Goal: Task Accomplishment & Management: Use online tool/utility

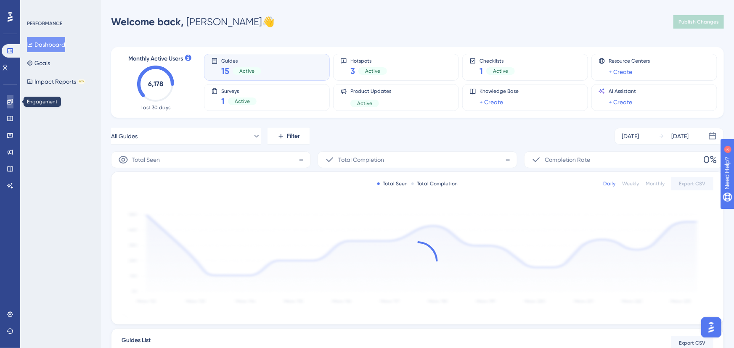
click at [12, 104] on icon at bounding box center [10, 101] width 7 height 7
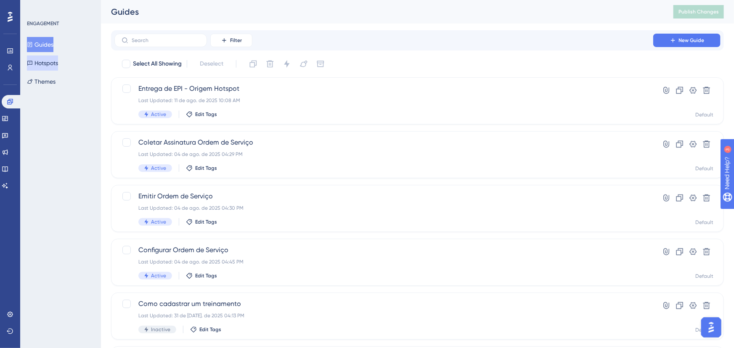
click at [33, 66] on button "Hotspots" at bounding box center [42, 63] width 31 height 15
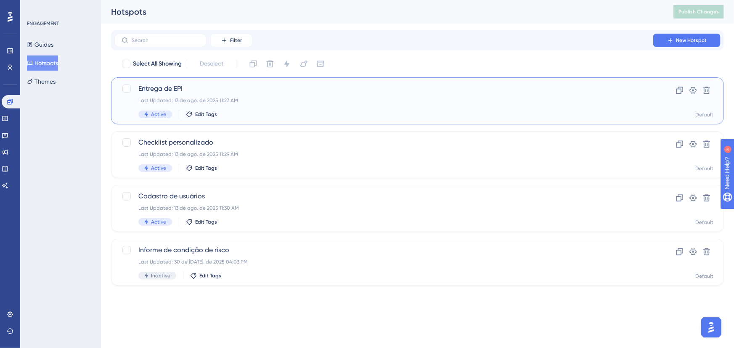
click at [201, 91] on span "Entrega de EPI" at bounding box center [383, 89] width 491 height 10
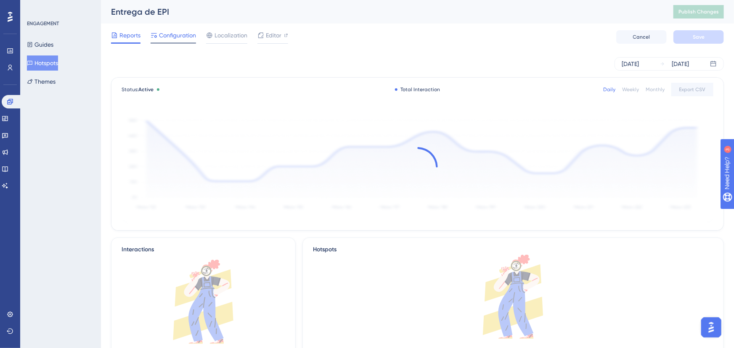
click at [185, 37] on span "Configuration" at bounding box center [177, 35] width 37 height 10
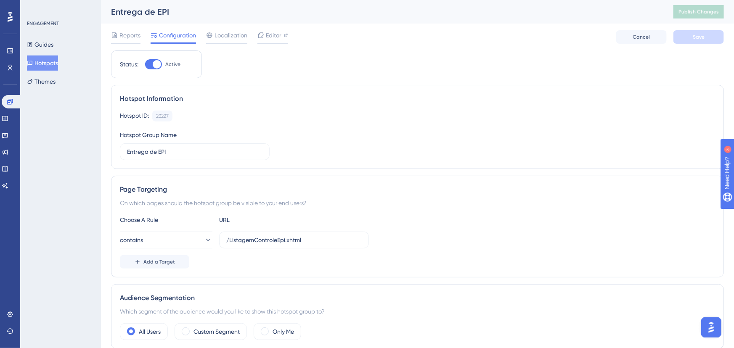
click at [271, 33] on div "✨ Save My Spot!✨" at bounding box center [368, 161] width 734 height 348
click at [271, 37] on span "Editor" at bounding box center [274, 35] width 16 height 10
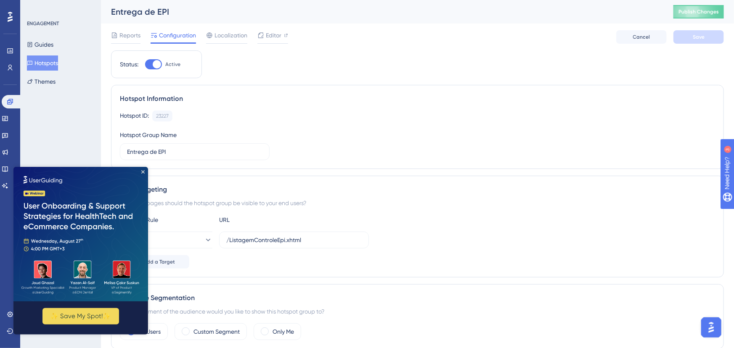
click at [692, 3] on div "Entrega de EPI Publish Changes" at bounding box center [417, 12] width 633 height 24
click at [692, 13] on span "Publish Changes" at bounding box center [699, 11] width 40 height 7
click at [273, 35] on span "Editor" at bounding box center [274, 35] width 16 height 10
click at [710, 13] on span "Publish Changes" at bounding box center [699, 11] width 40 height 7
click at [459, 47] on div "Reports Configuration Localization Editor Cancel Save" at bounding box center [417, 37] width 613 height 27
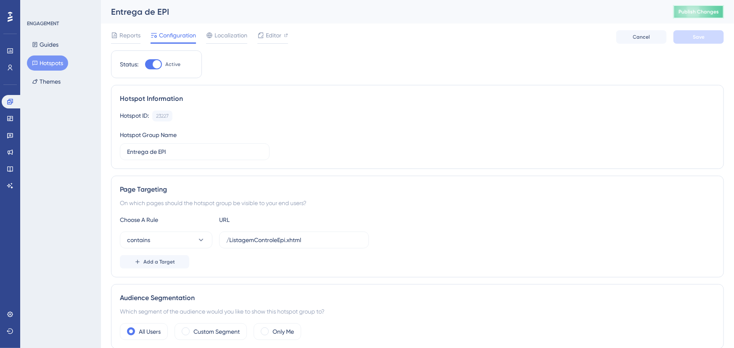
click at [694, 11] on span "Publish Changes" at bounding box center [699, 11] width 40 height 7
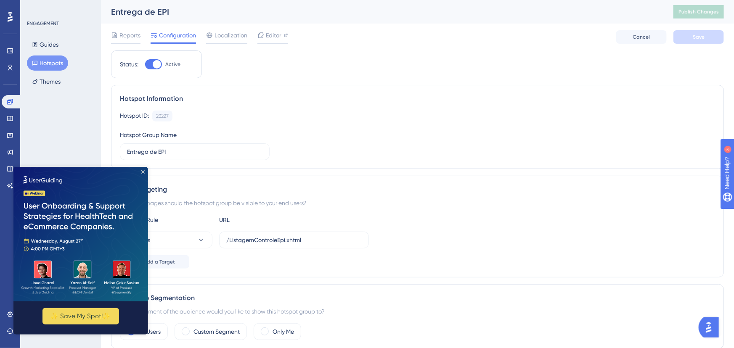
click at [41, 62] on button "Hotspots" at bounding box center [47, 63] width 41 height 15
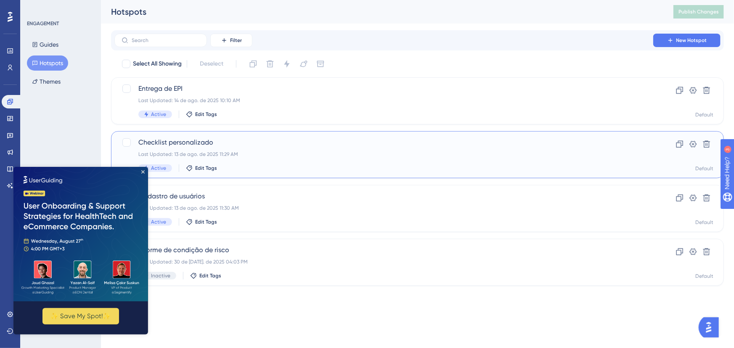
click at [182, 141] on span "Checklist personalizado" at bounding box center [383, 143] width 491 height 10
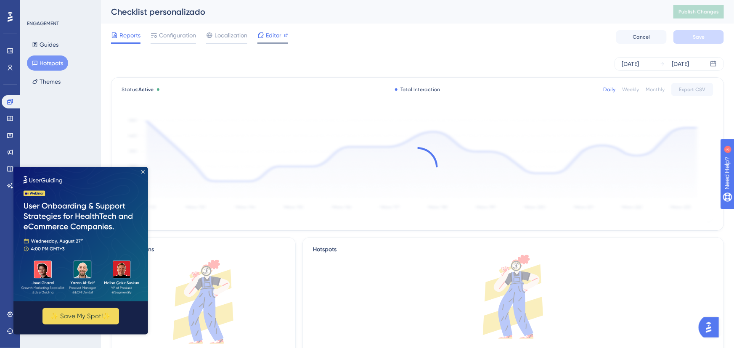
click at [260, 38] on icon at bounding box center [261, 35] width 7 height 7
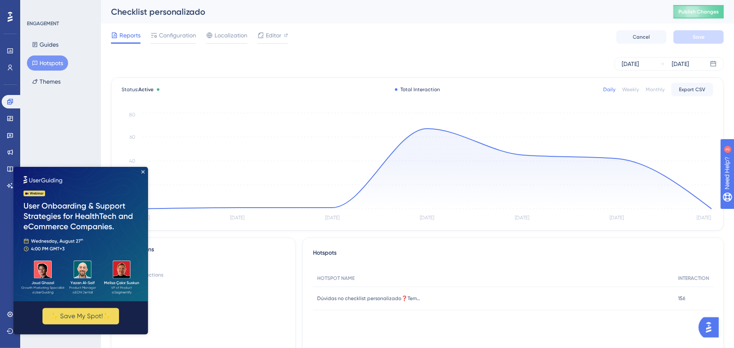
click at [48, 57] on button "Hotspots" at bounding box center [47, 63] width 41 height 15
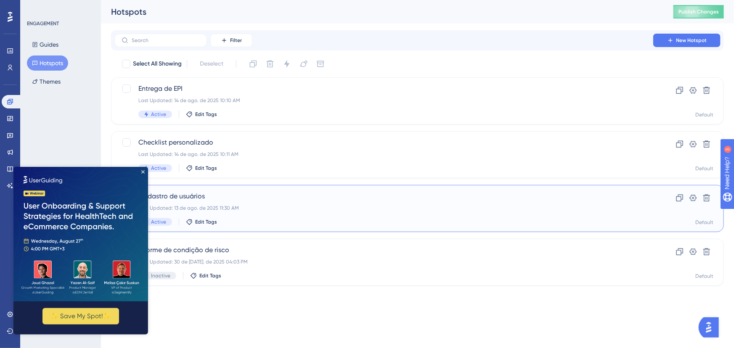
click at [235, 213] on div "Cadastro de usuários Last Updated: 13 de ago. de 2025 11:30 AM Active Edit Tags" at bounding box center [383, 208] width 491 height 35
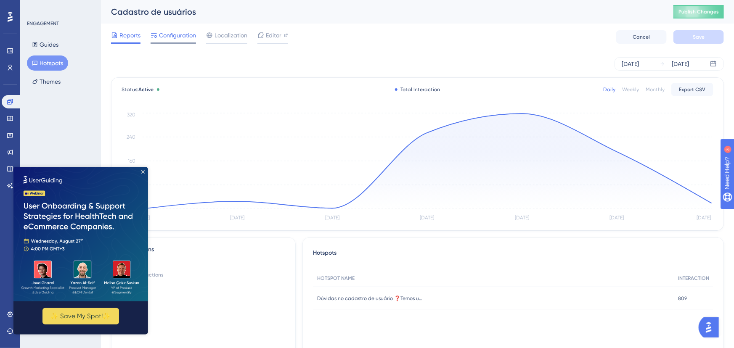
click at [165, 40] on span "Configuration" at bounding box center [177, 35] width 37 height 10
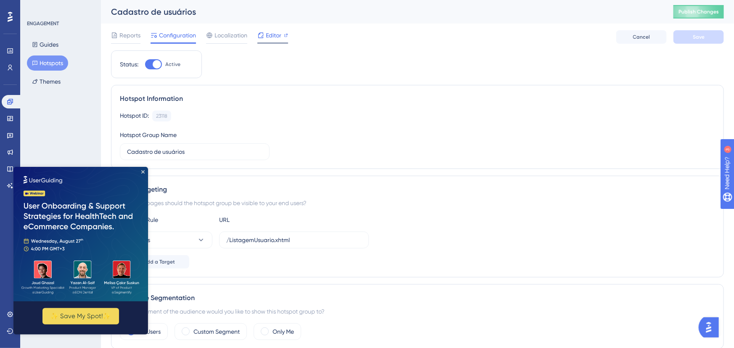
click at [270, 35] on span "Editor" at bounding box center [274, 35] width 16 height 10
click at [700, 12] on span "Publish Changes" at bounding box center [699, 11] width 40 height 7
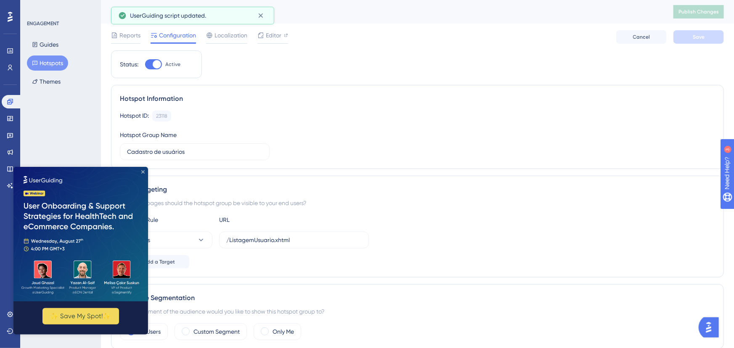
click at [143, 170] on icon "Close Preview" at bounding box center [142, 171] width 3 height 3
